Goal: Task Accomplishment & Management: Use online tool/utility

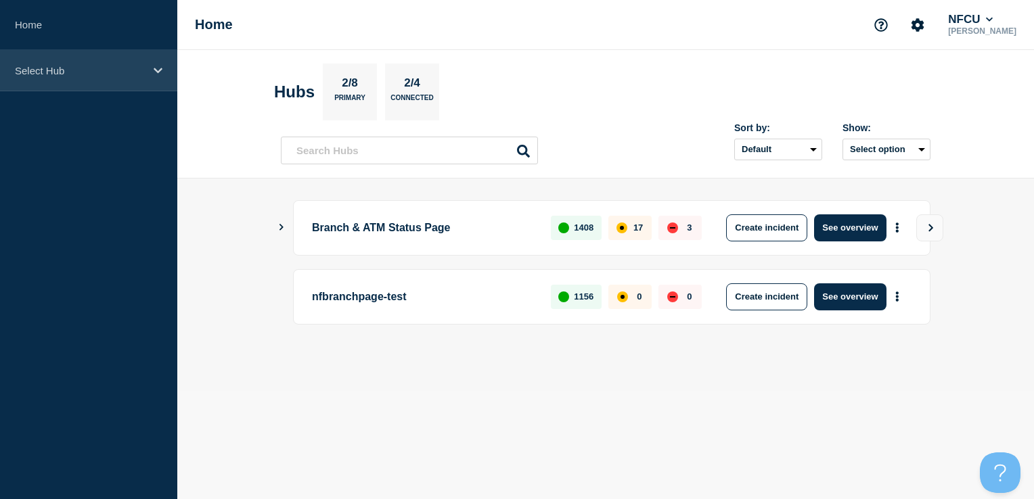
drag, startPoint x: 95, startPoint y: 66, endPoint x: 97, endPoint y: 78, distance: 11.7
click at [95, 66] on p "Select Hub" at bounding box center [80, 71] width 130 height 12
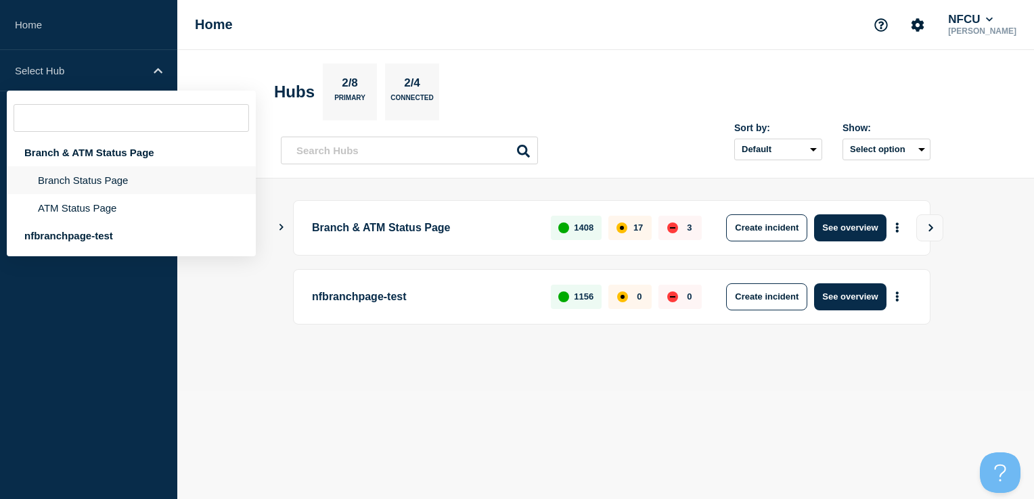
click at [89, 180] on li "Branch Status Page" at bounding box center [131, 180] width 249 height 28
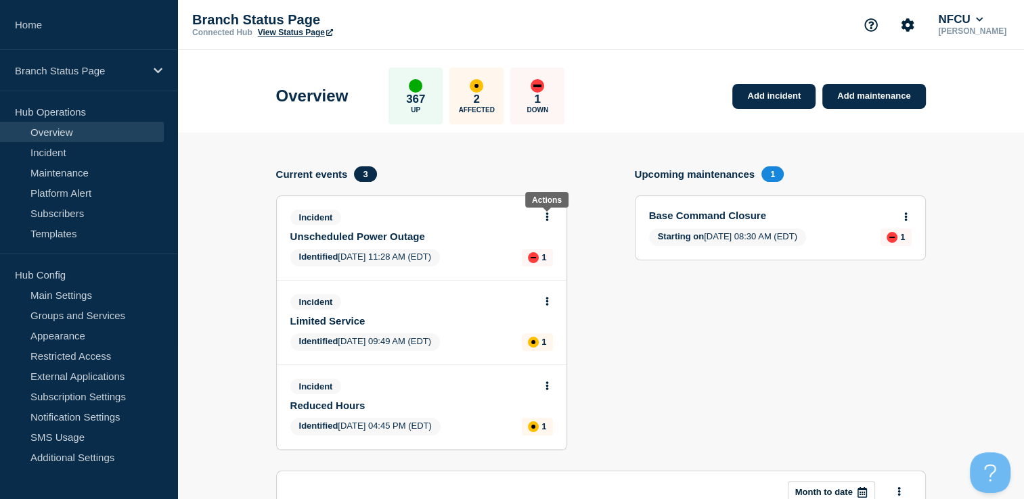
click at [548, 216] on icon at bounding box center [547, 217] width 3 height 9
click at [533, 267] on link "Update incident" at bounding box center [547, 267] width 66 height 11
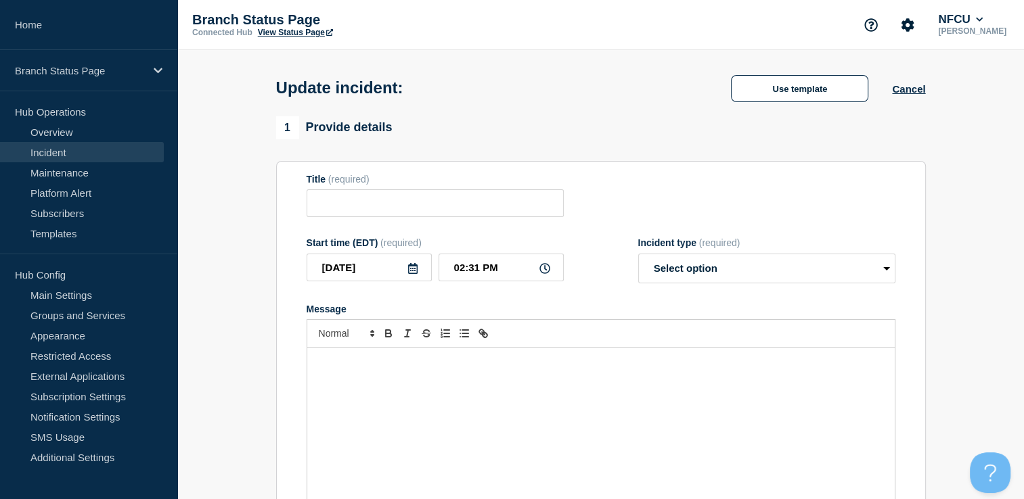
type input "Unscheduled Power Outage"
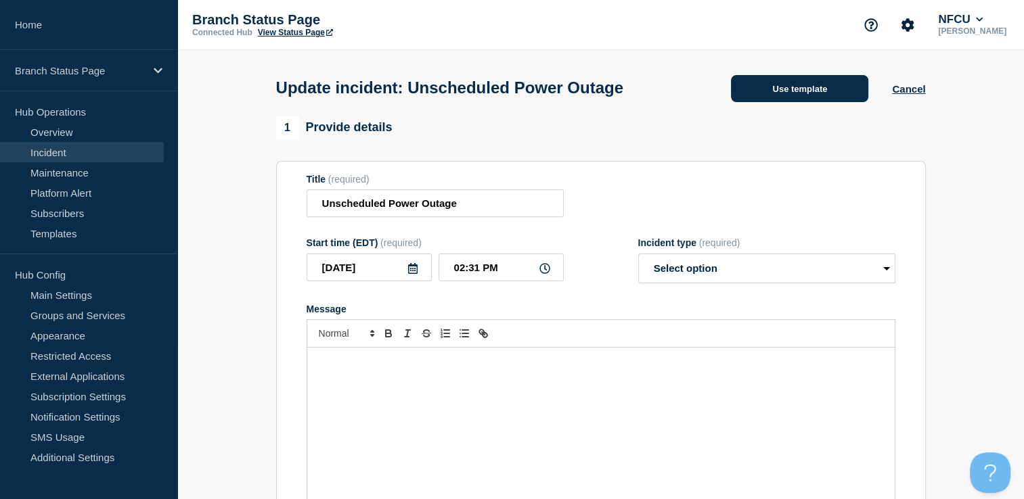
click at [818, 95] on button "Use template" at bounding box center [799, 88] width 137 height 27
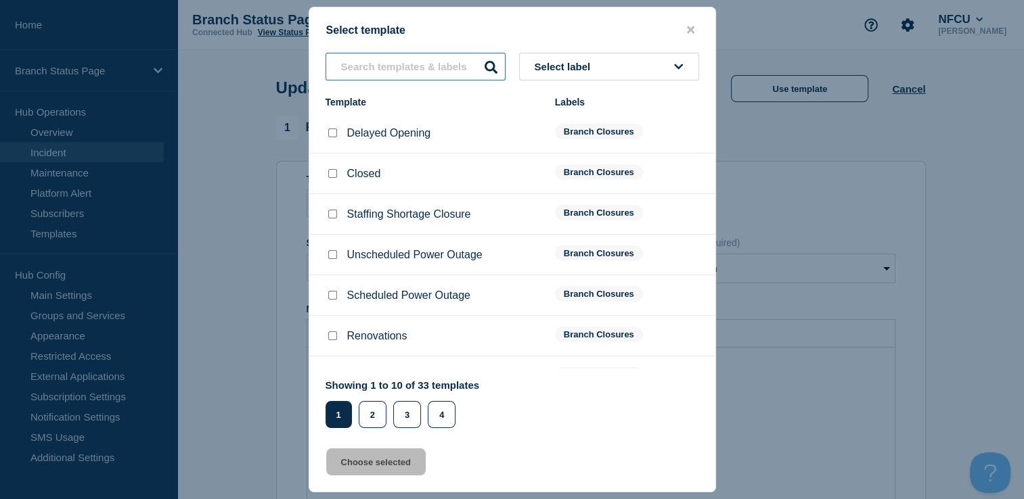
click at [353, 70] on input "text" at bounding box center [416, 67] width 180 height 28
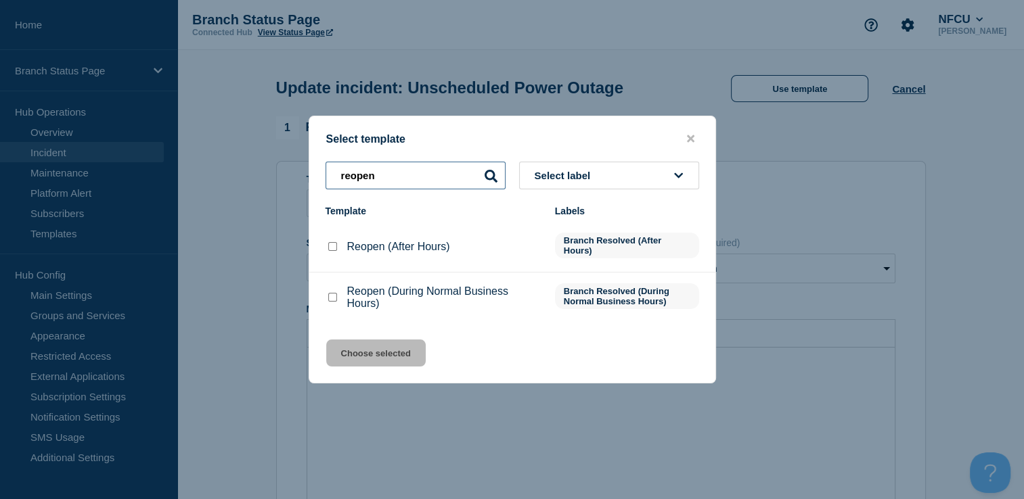
type input "reopen"
click at [333, 302] on input "Reopen (During Normal Business Hours) checkbox" at bounding box center [332, 297] width 9 height 9
checkbox input "true"
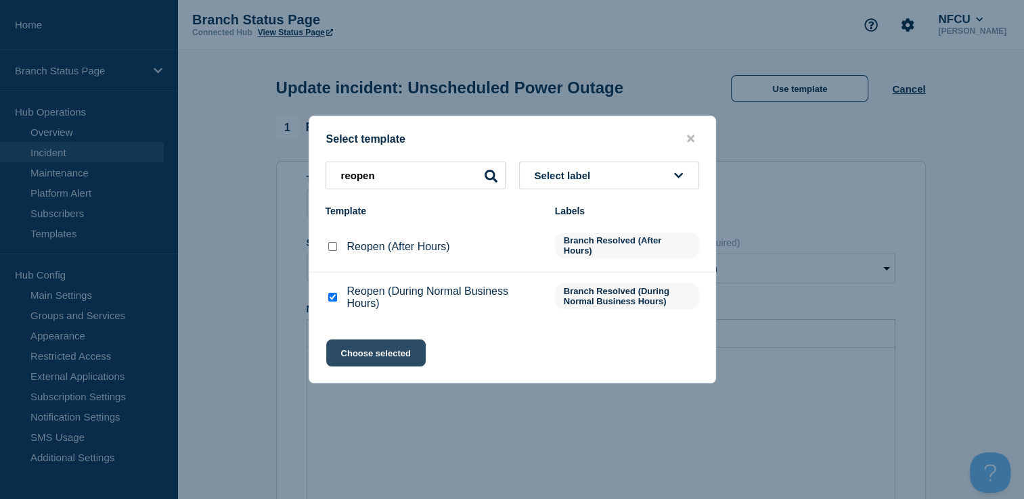
click at [362, 348] on button "Choose selected" at bounding box center [375, 353] width 99 height 27
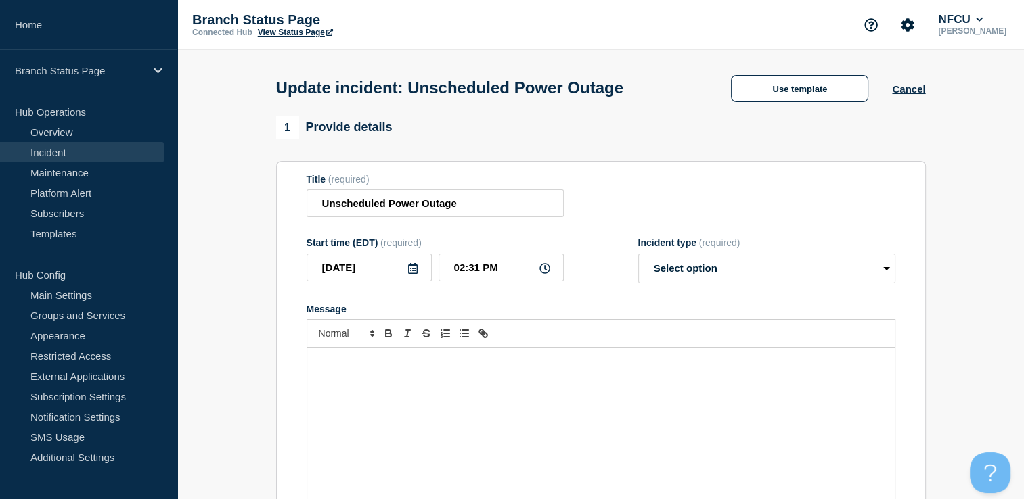
select select "resolved"
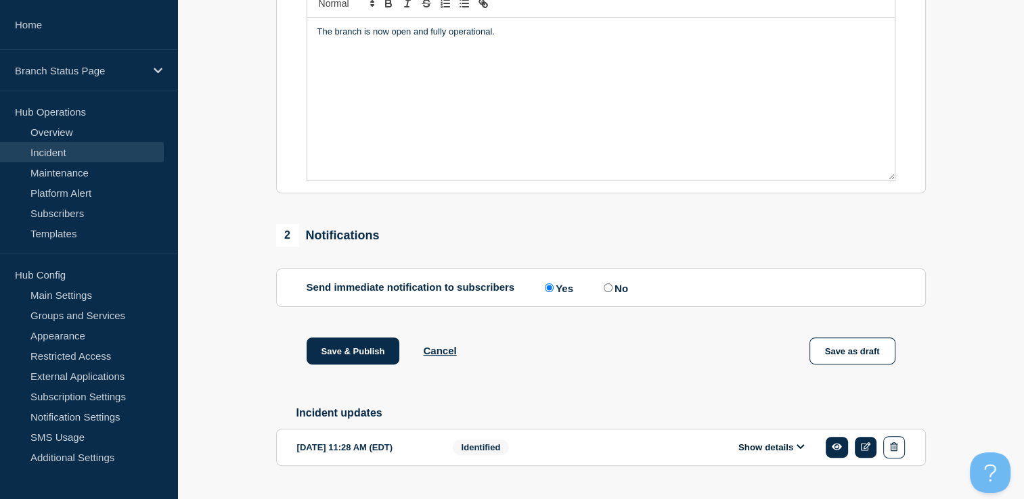
scroll to position [390, 0]
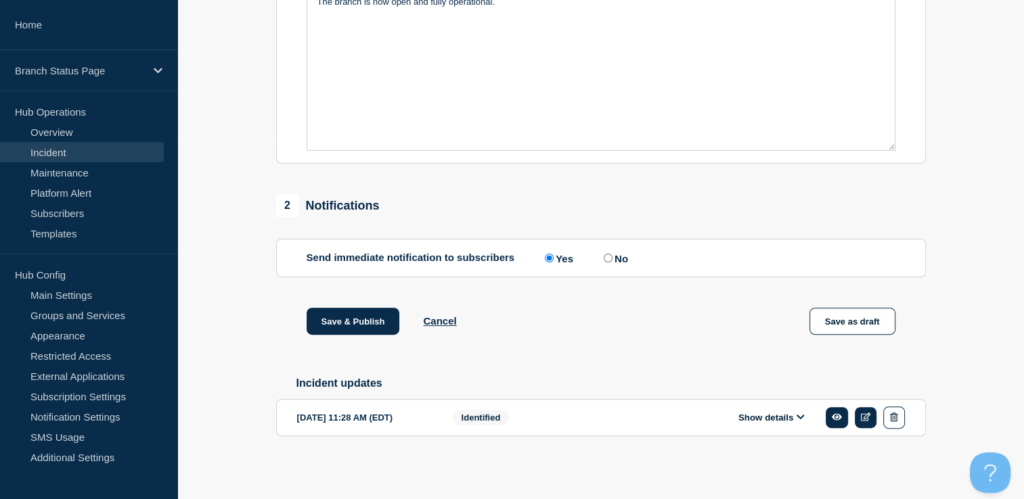
click at [779, 414] on button "Show details" at bounding box center [771, 418] width 74 height 12
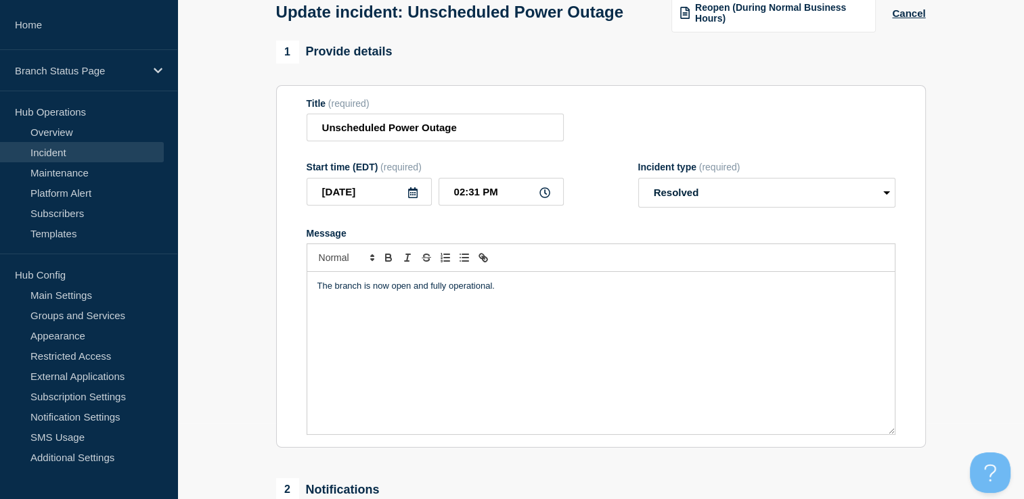
scroll to position [338, 0]
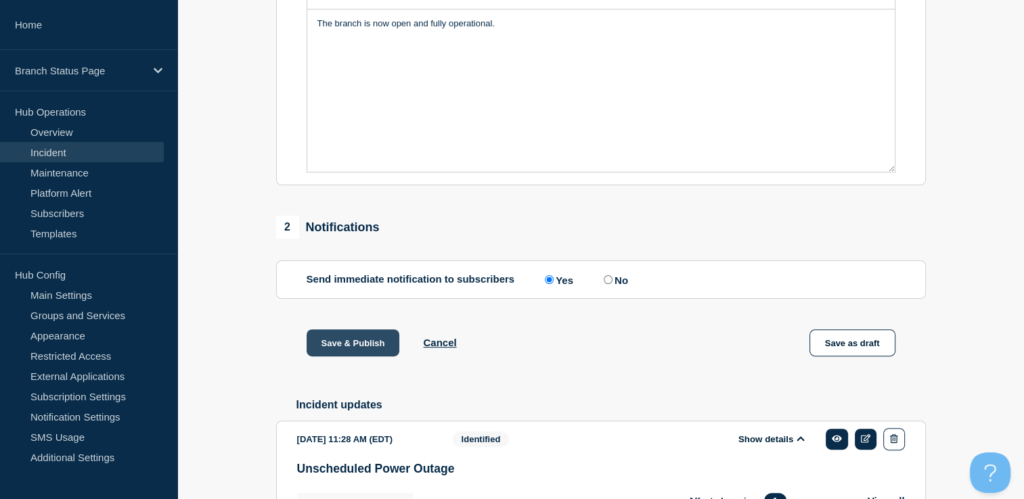
click at [368, 357] on button "Save & Publish" at bounding box center [353, 343] width 93 height 27
